Goal: Book appointment/travel/reservation

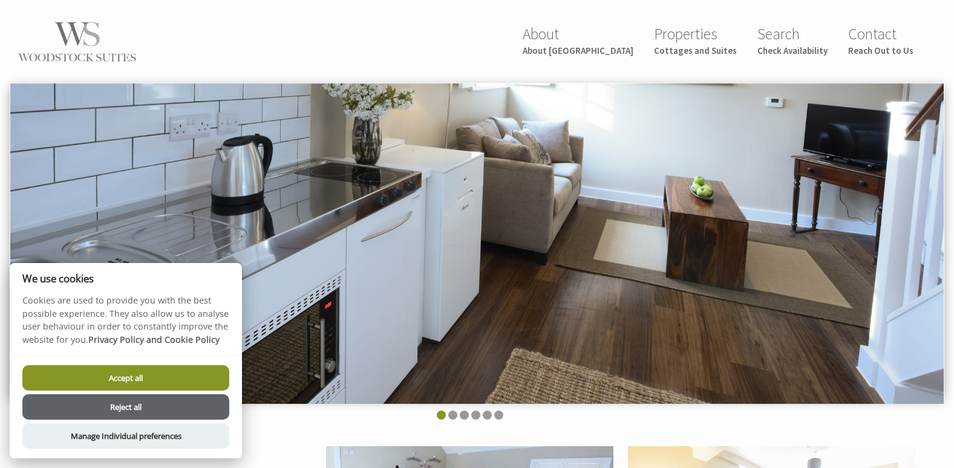
click at [209, 376] on button "Accept all" at bounding box center [125, 377] width 207 height 25
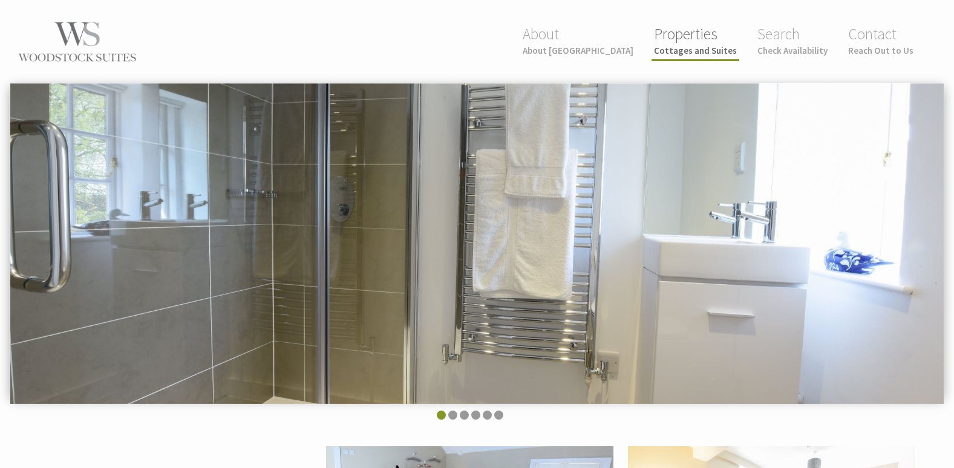
click at [717, 48] on small "Cottages and Suites" at bounding box center [695, 50] width 83 height 11
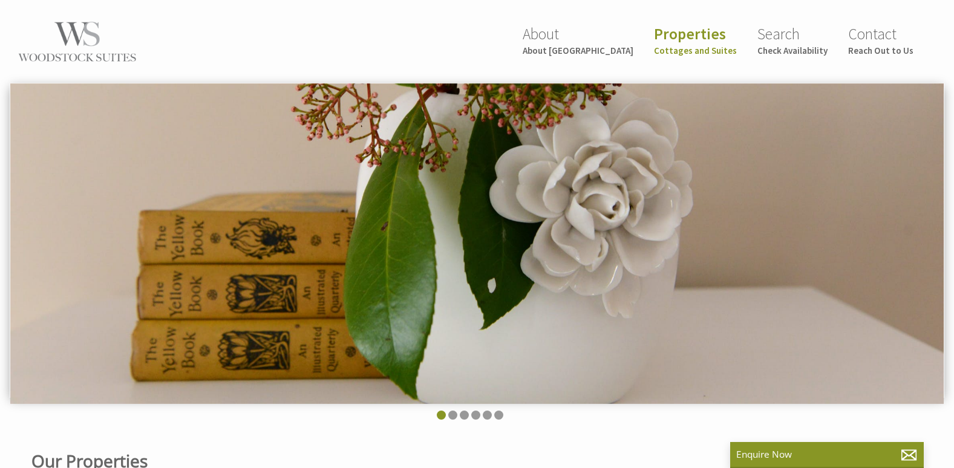
scroll to position [0, 11]
click at [786, 42] on link "Search Check Availability" at bounding box center [793, 40] width 70 height 32
